Goal: Task Accomplishment & Management: Manage account settings

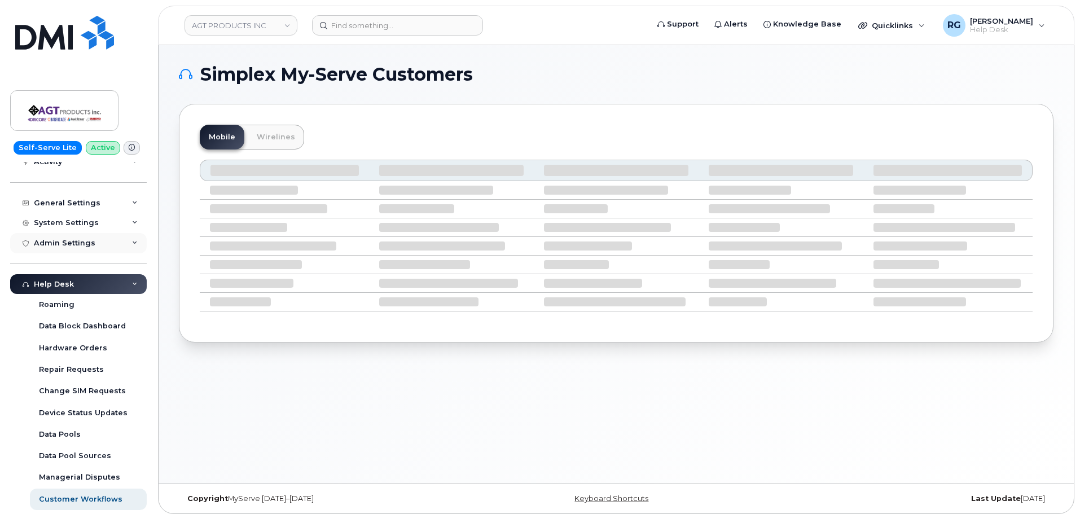
scroll to position [106, 0]
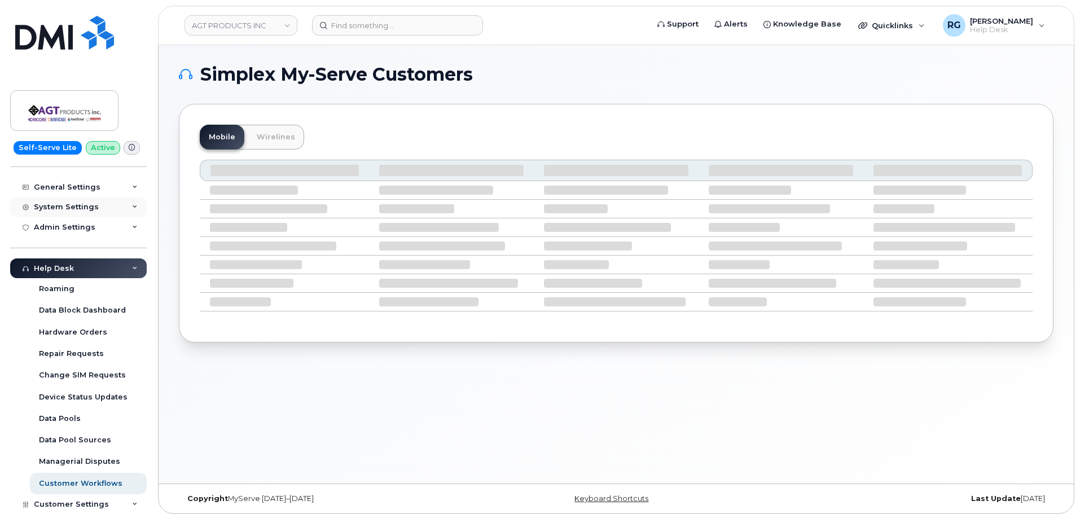
click at [72, 205] on div "System Settings" at bounding box center [66, 206] width 65 height 9
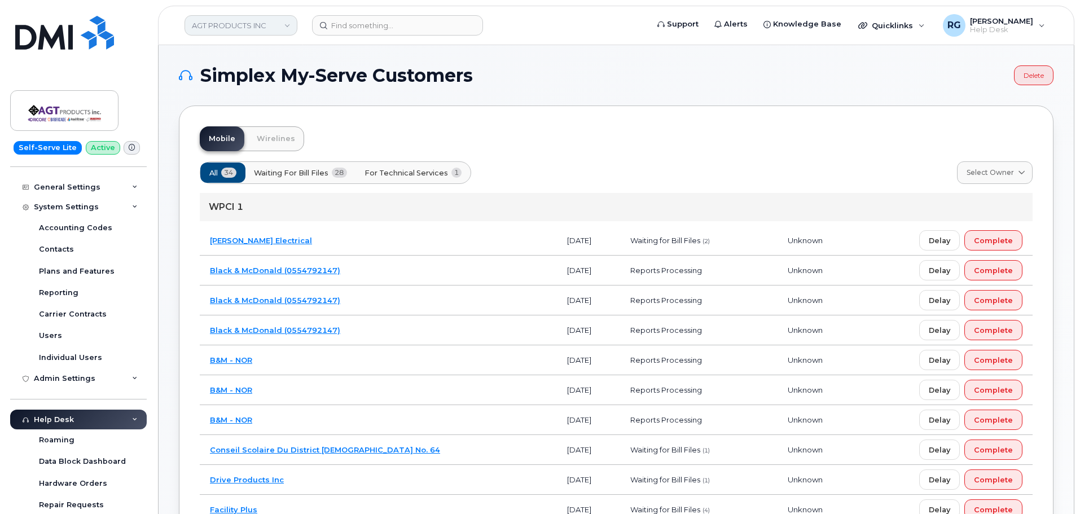
click at [223, 25] on link "AGT PRODUCTS INC" at bounding box center [240, 25] width 113 height 20
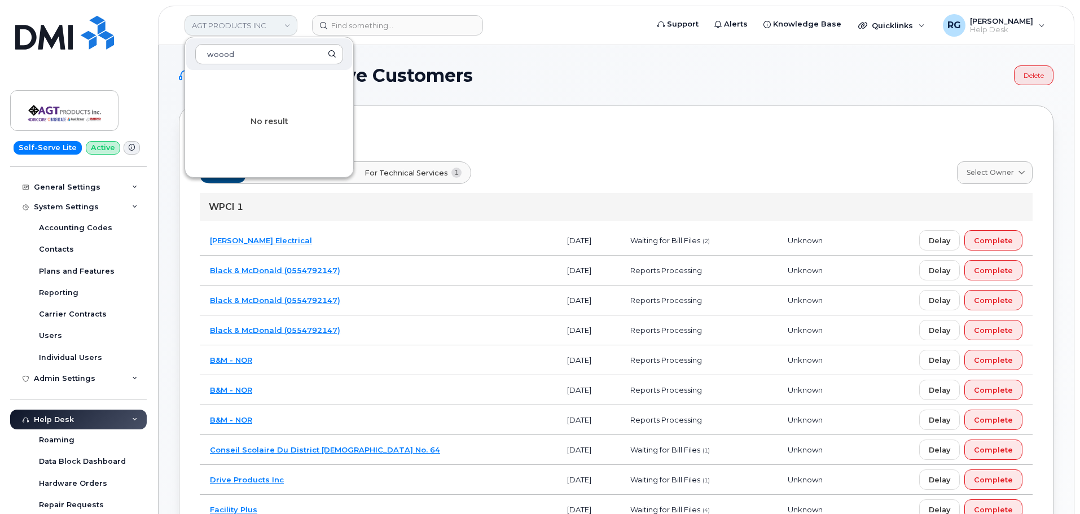
type input "woood"
click at [236, 26] on link "AGT PRODUCTS INC" at bounding box center [240, 25] width 113 height 20
drag, startPoint x: 246, startPoint y: 58, endPoint x: 157, endPoint y: 52, distance: 89.3
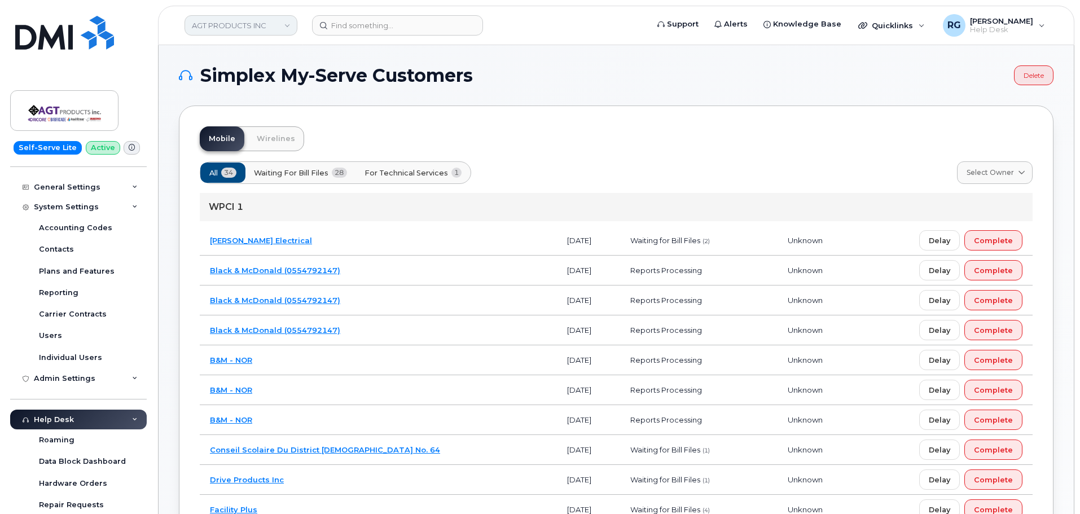
click at [213, 28] on link "AGT PRODUCTS INC" at bounding box center [240, 25] width 113 height 20
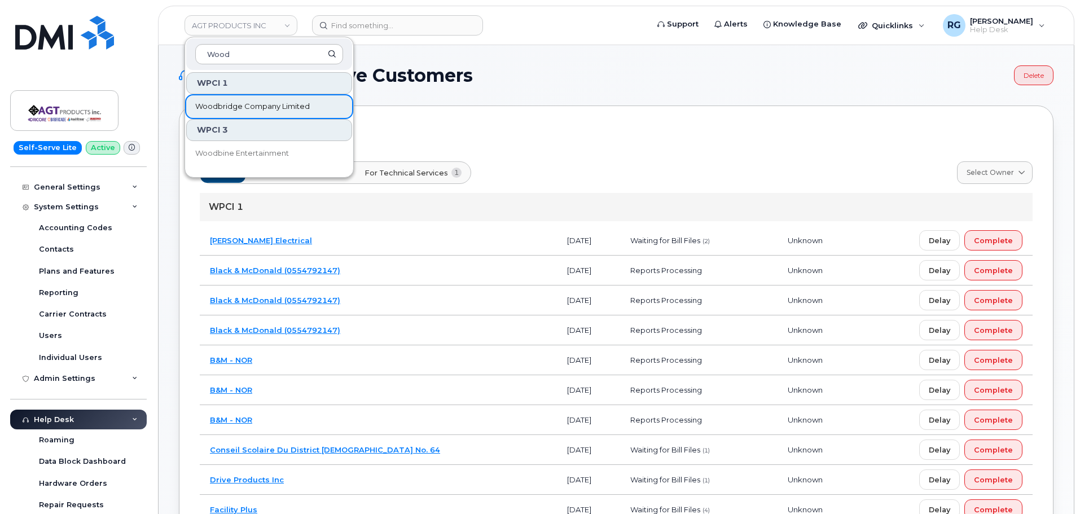
type input "Wood"
click at [230, 108] on span "Woodbridge Company Limited" at bounding box center [252, 106] width 114 height 11
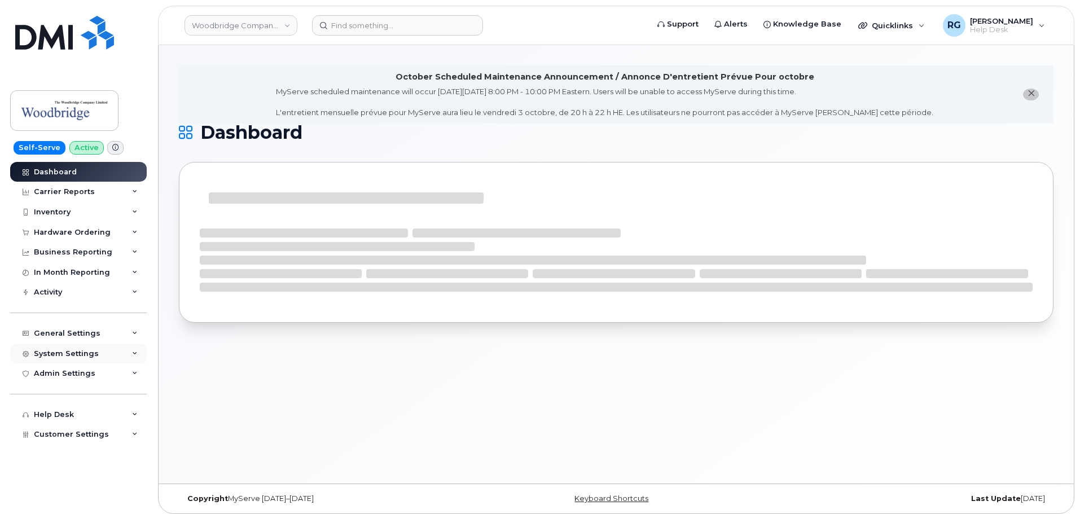
click at [67, 350] on div "System Settings" at bounding box center [66, 353] width 65 height 9
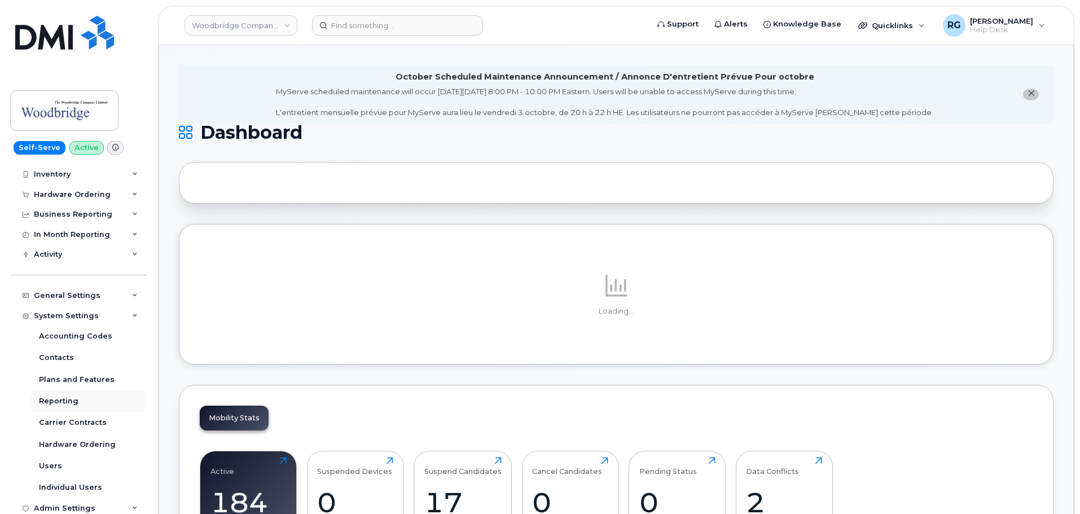
scroll to position [56, 0]
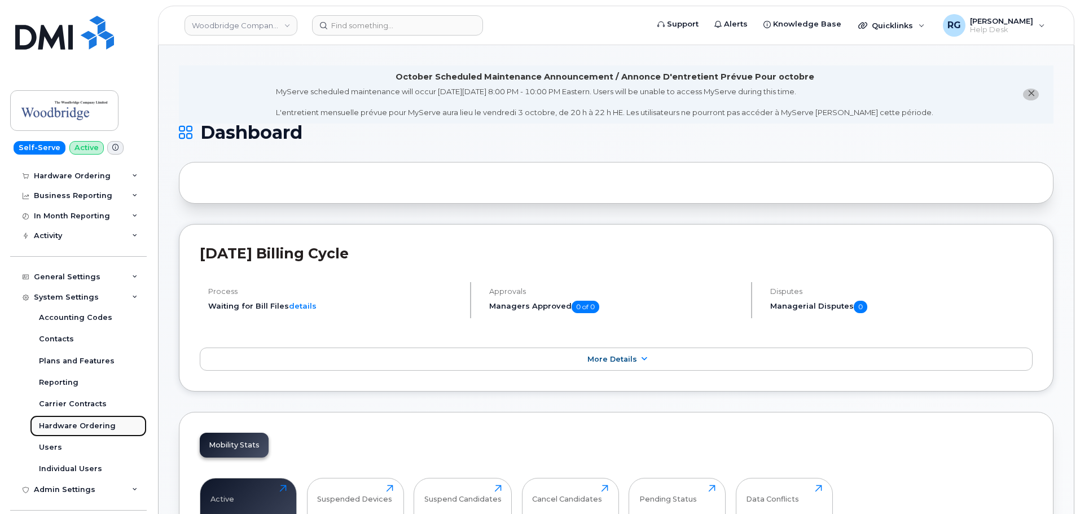
click at [77, 426] on div "Hardware Ordering" at bounding box center [77, 426] width 77 height 10
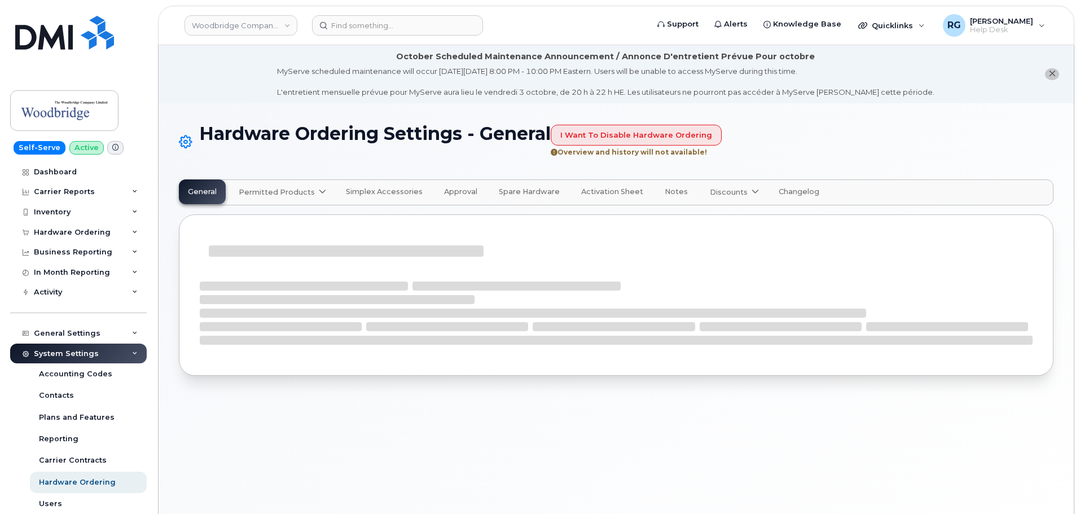
click at [293, 192] on span "Permitted Products" at bounding box center [277, 192] width 76 height 11
select select "admins"
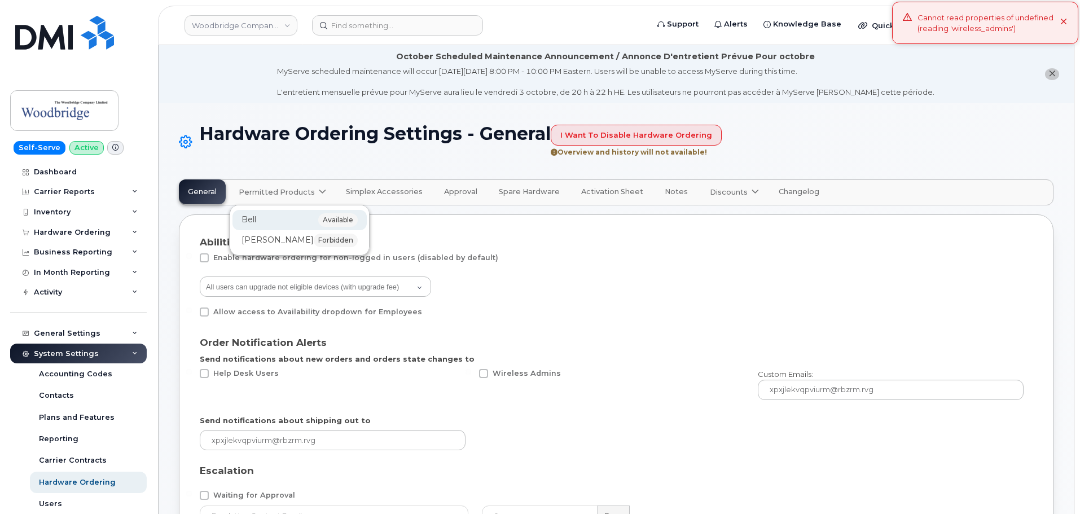
click at [265, 218] on div "Bell available" at bounding box center [299, 220] width 116 height 14
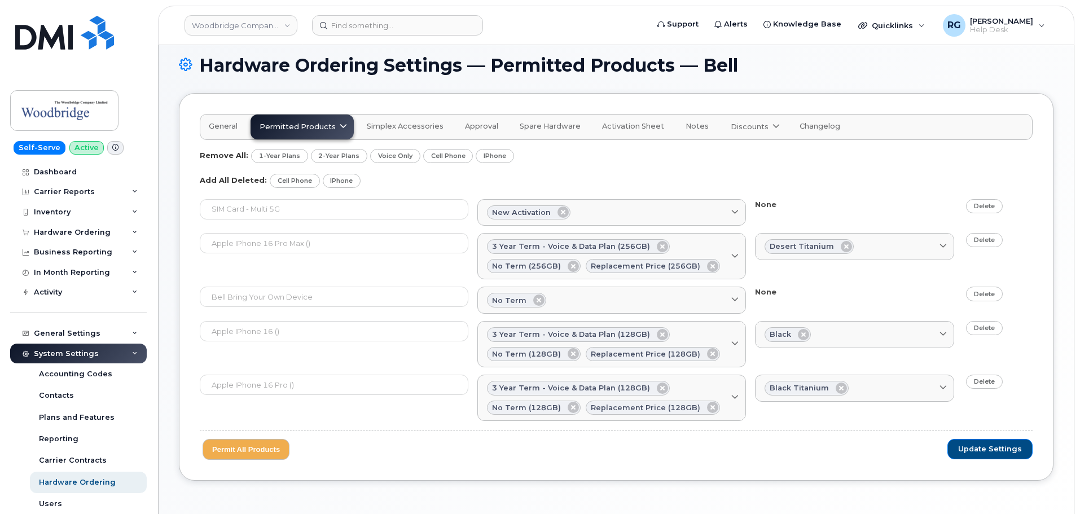
scroll to position [108, 0]
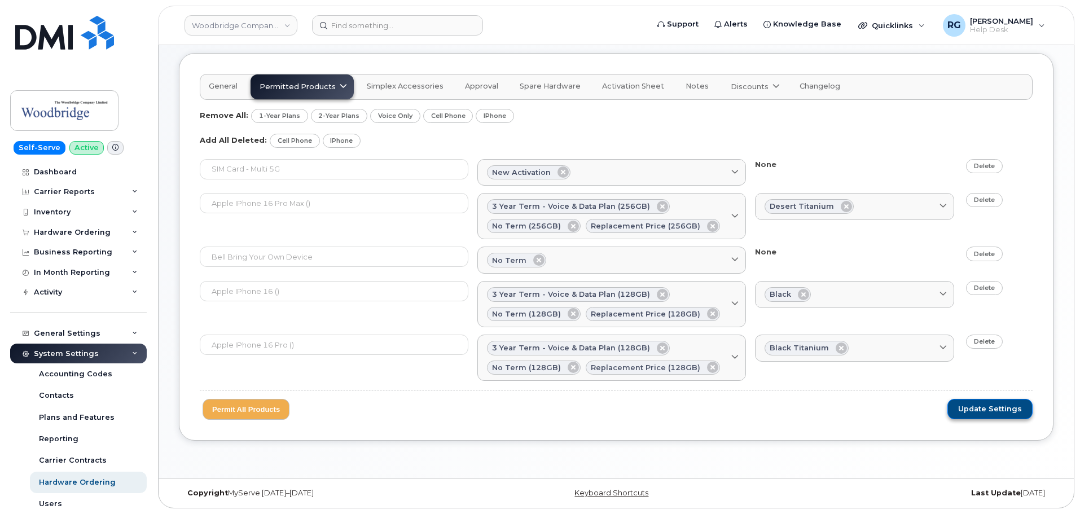
click at [983, 405] on span "Update Settings" at bounding box center [990, 409] width 64 height 10
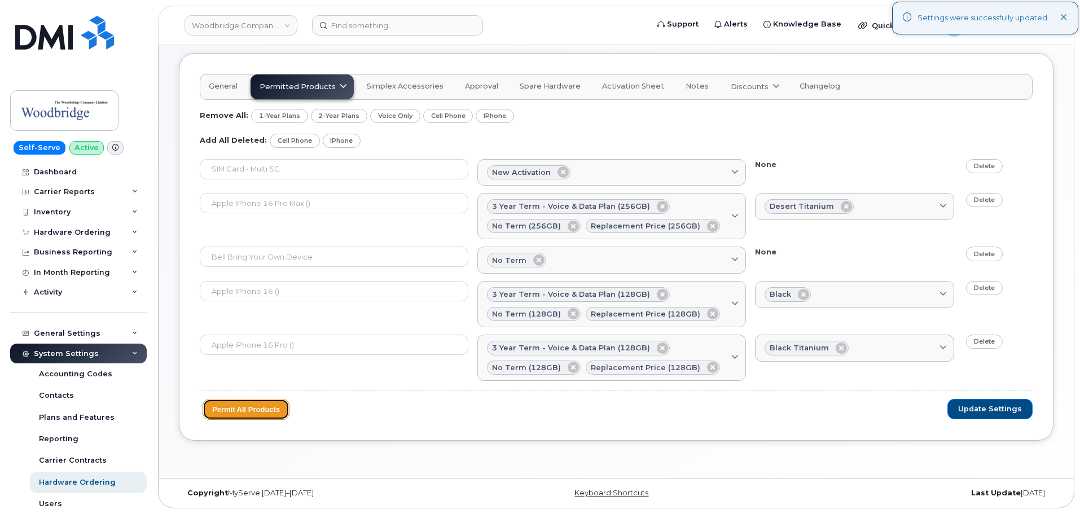
click at [246, 411] on button "Permit All Products" at bounding box center [245, 409] width 87 height 21
click at [246, 410] on button "Permit All Products" at bounding box center [245, 409] width 87 height 21
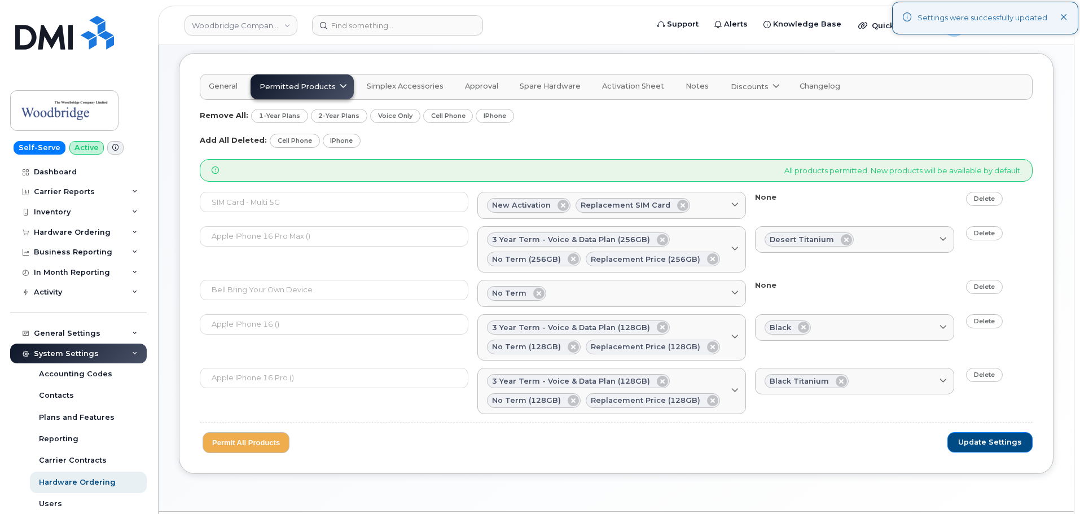
click at [478, 152] on div "Remove All: 1-Year Plans 2-Year Plans Voice Only Cell Phone iPhone Add All Dele…" at bounding box center [616, 281] width 833 height 344
